Goal: Use online tool/utility: Utilize a website feature to perform a specific function

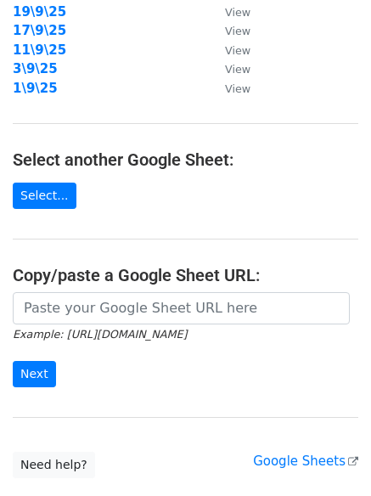
scroll to position [295, 0]
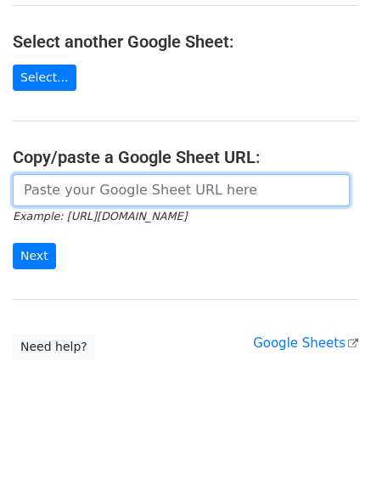
click at [108, 183] on input "url" at bounding box center [181, 190] width 337 height 32
paste input "[URL][DOMAIN_NAME]"
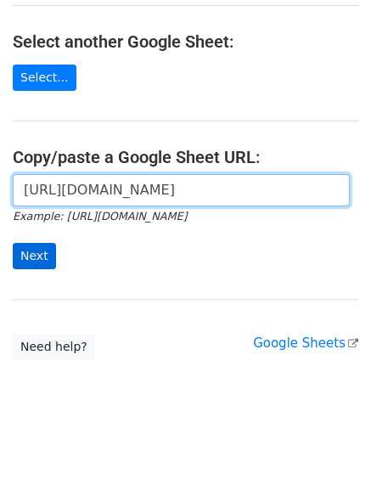
scroll to position [0, 369]
type input "[URL][DOMAIN_NAME]"
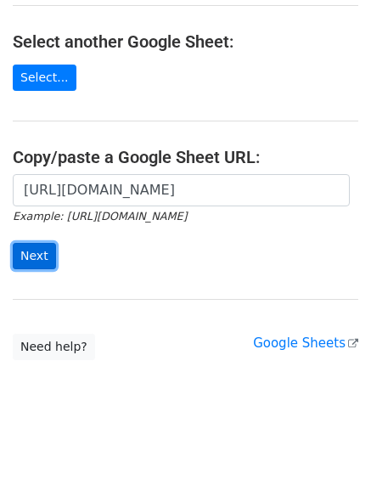
click at [43, 252] on input "Next" at bounding box center [34, 256] width 43 height 26
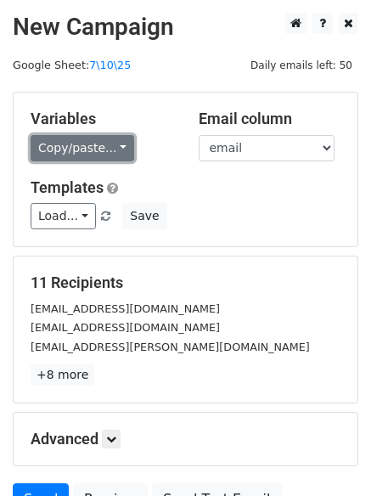
click at [116, 147] on link "Copy/paste..." at bounding box center [83, 148] width 104 height 26
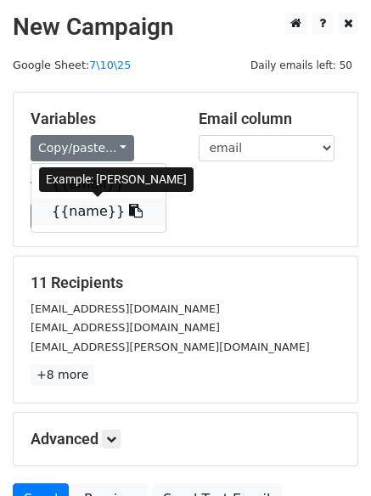
click at [94, 209] on link "{{name}}" at bounding box center [98, 211] width 134 height 27
